Goal: Task Accomplishment & Management: Manage account settings

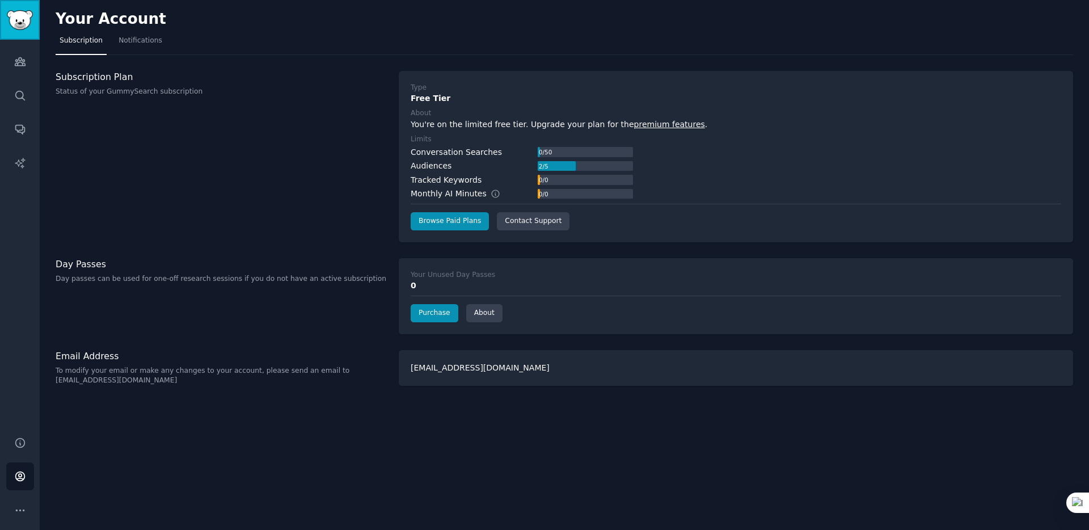
click at [28, 20] on img "Sidebar" at bounding box center [20, 20] width 26 height 20
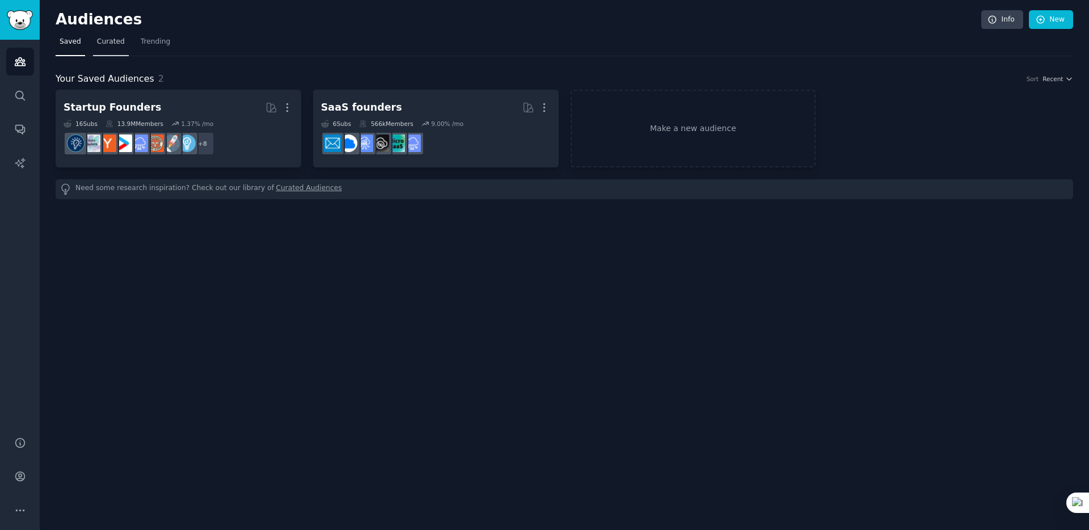
click at [106, 42] on span "Curated" at bounding box center [111, 42] width 28 height 10
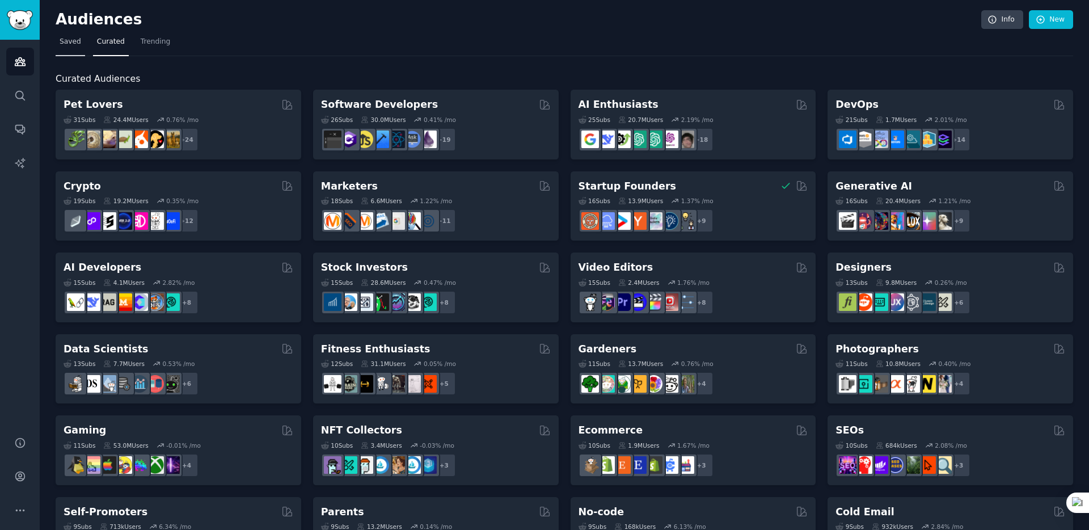
click at [73, 42] on span "Saved" at bounding box center [71, 42] width 22 height 10
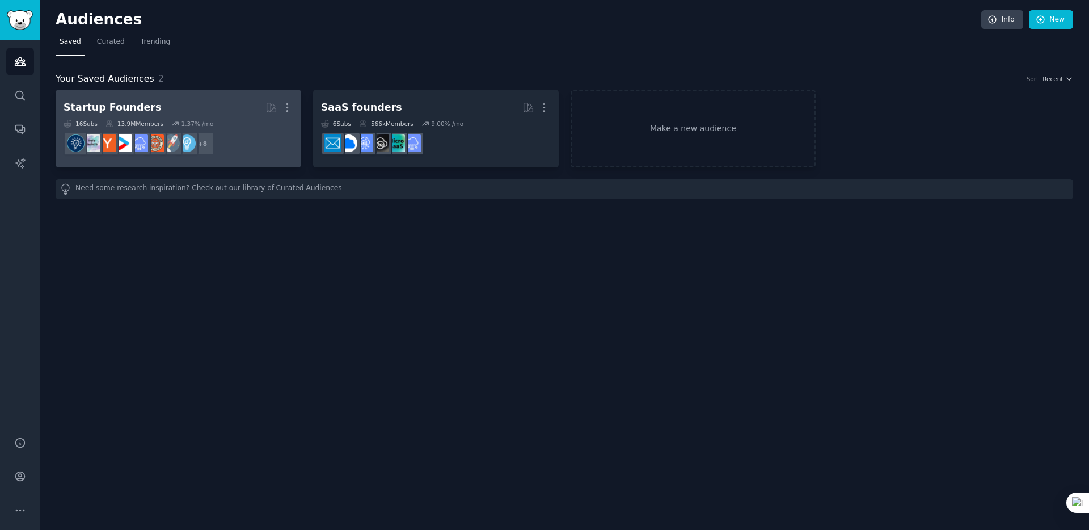
click at [148, 108] on h2 "Startup Founders More" at bounding box center [179, 108] width 230 height 20
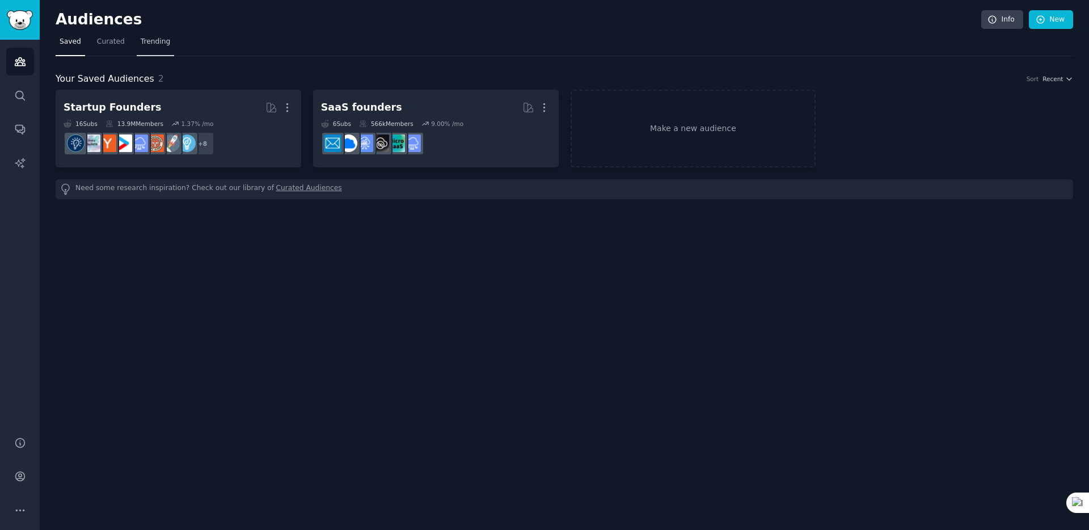
click at [162, 42] on span "Trending" at bounding box center [155, 42] width 29 height 10
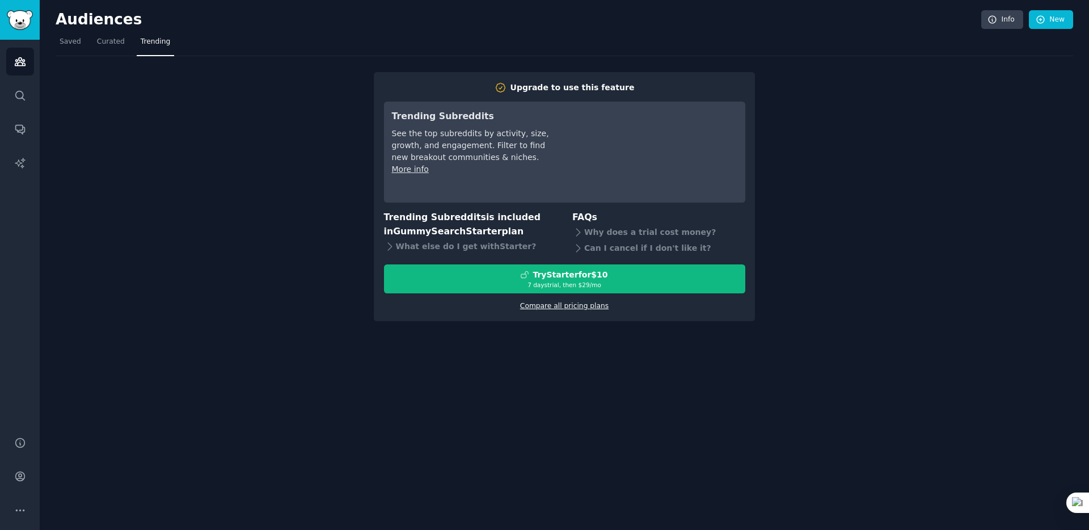
click at [585, 305] on link "Compare all pricing plans" at bounding box center [564, 306] width 88 height 8
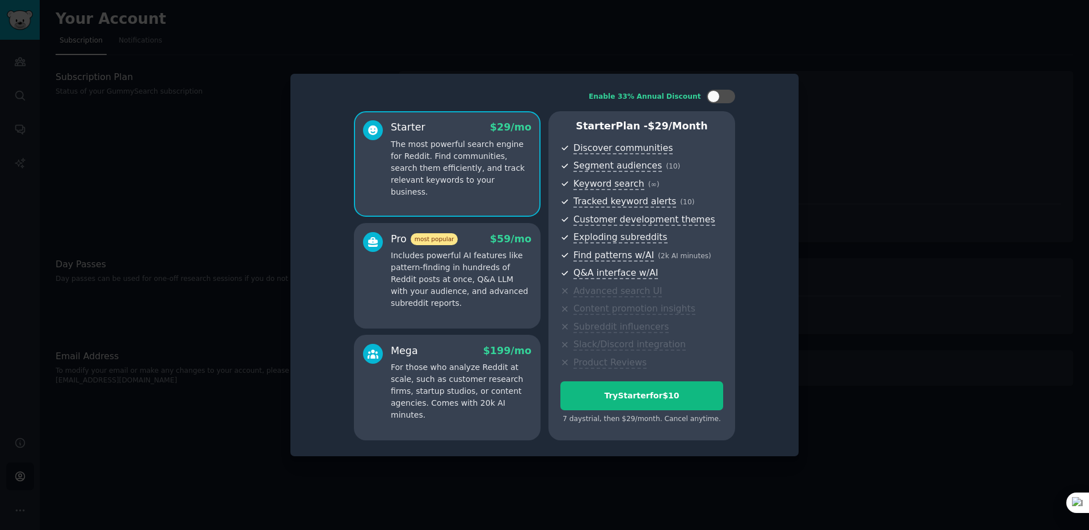
click at [455, 383] on p "For those who analyze Reddit at scale, such as customer research firms, startup…" at bounding box center [461, 391] width 141 height 60
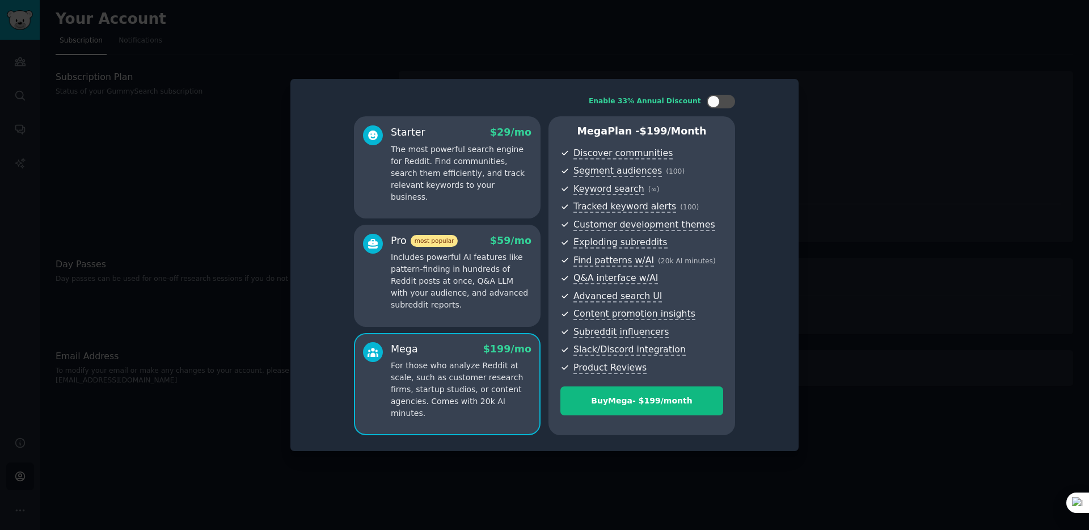
click at [503, 77] on div at bounding box center [544, 265] width 1089 height 530
